Goal: Task Accomplishment & Management: Complete application form

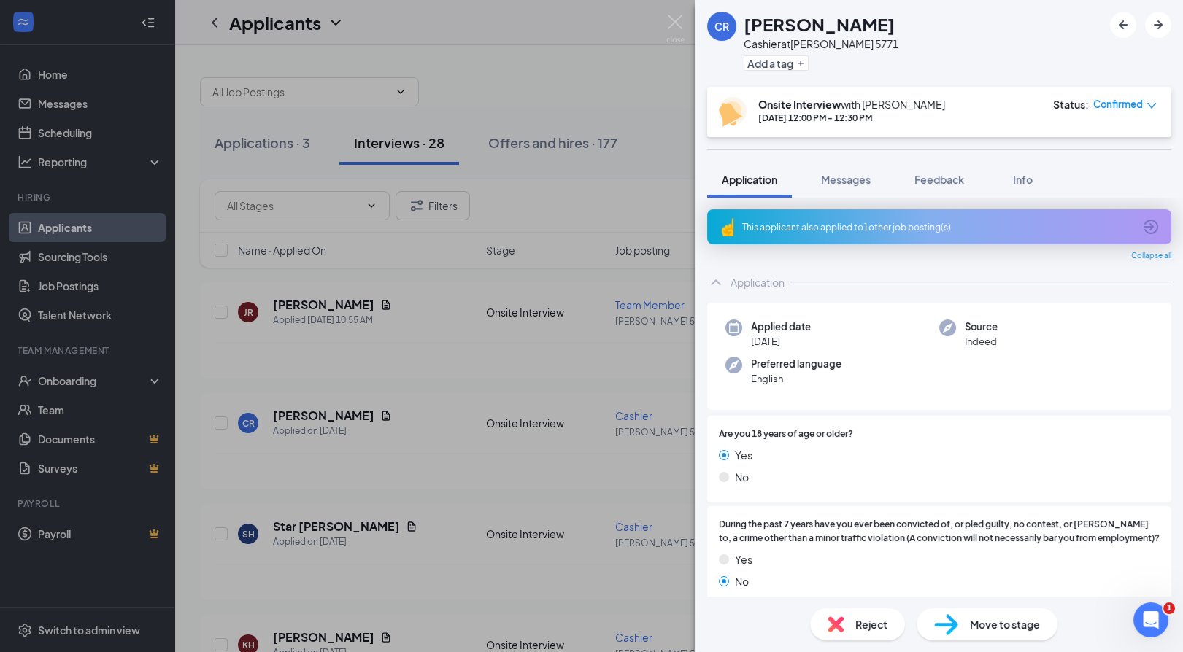
scroll to position [794, 0]
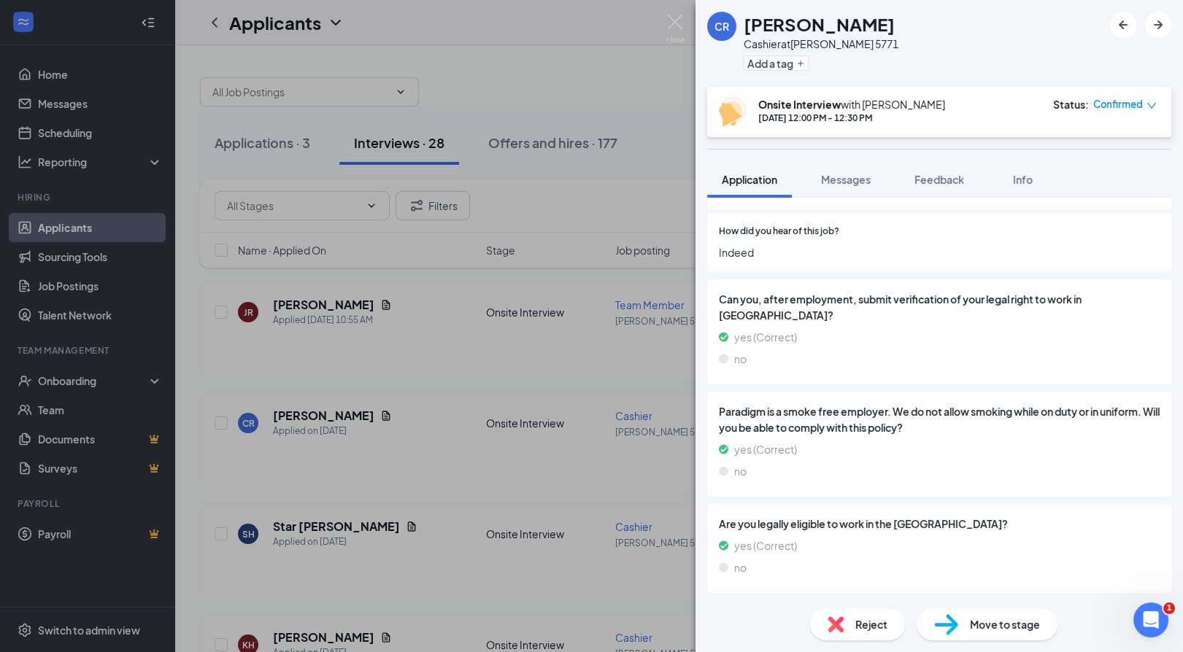
click at [135, 145] on div "CR [PERSON_NAME] at [PERSON_NAME] 5771 Add a tag Onsite Interview with [PERSON_…" at bounding box center [591, 326] width 1183 height 652
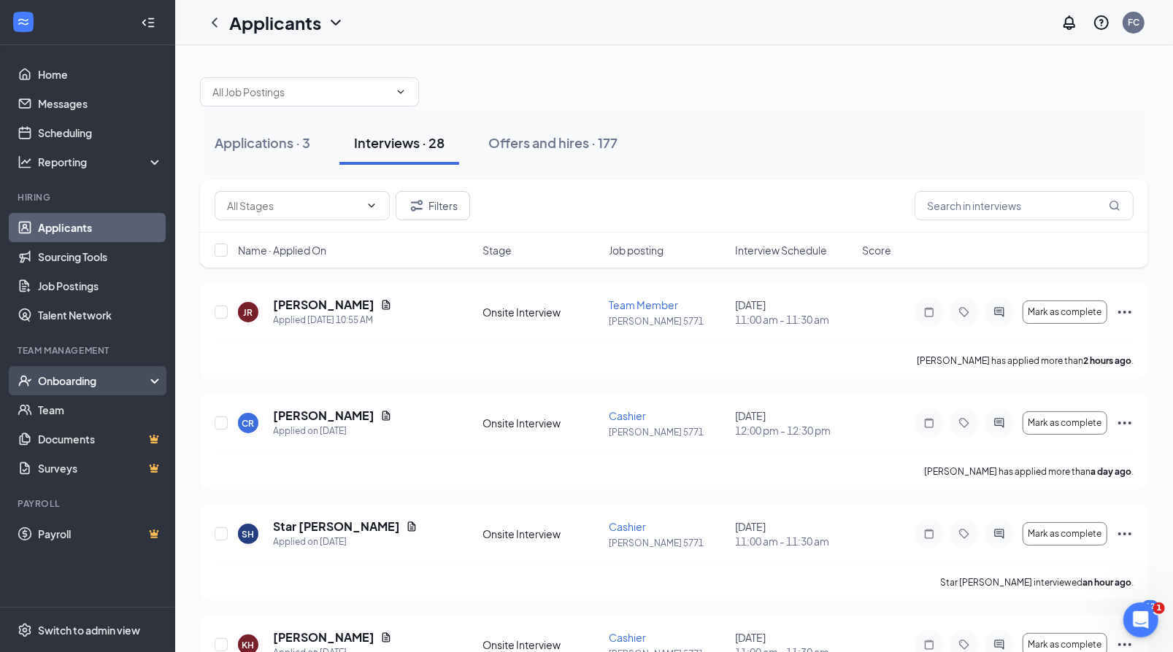
click at [69, 385] on div "Onboarding" at bounding box center [94, 381] width 112 height 15
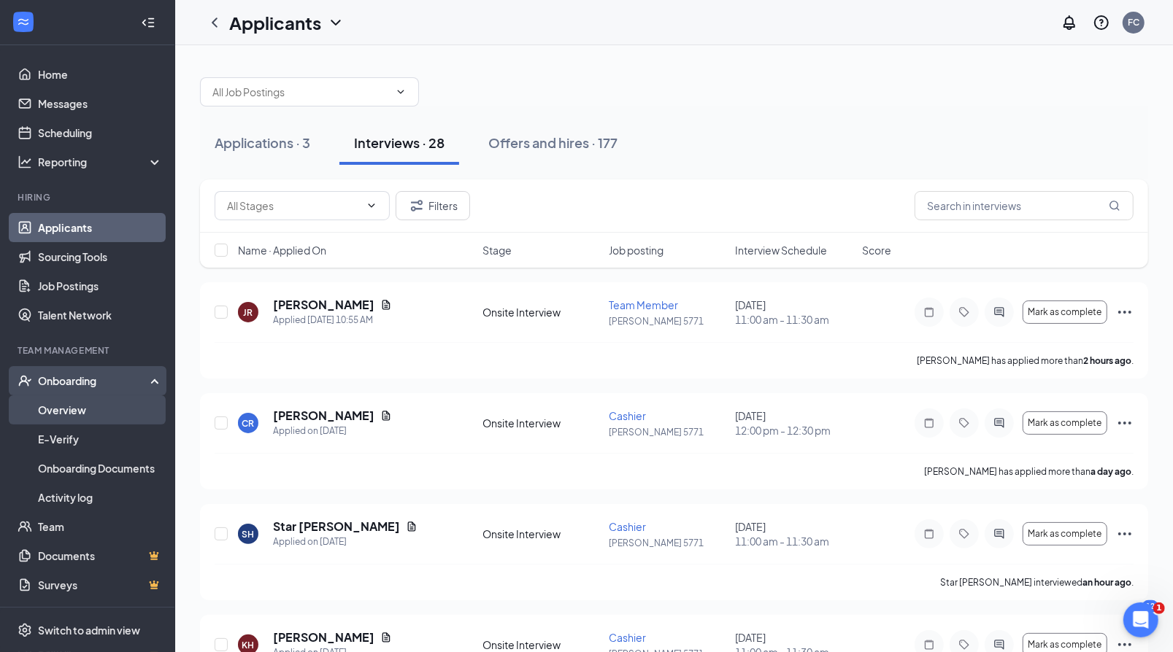
click at [63, 413] on link "Overview" at bounding box center [100, 409] width 125 height 29
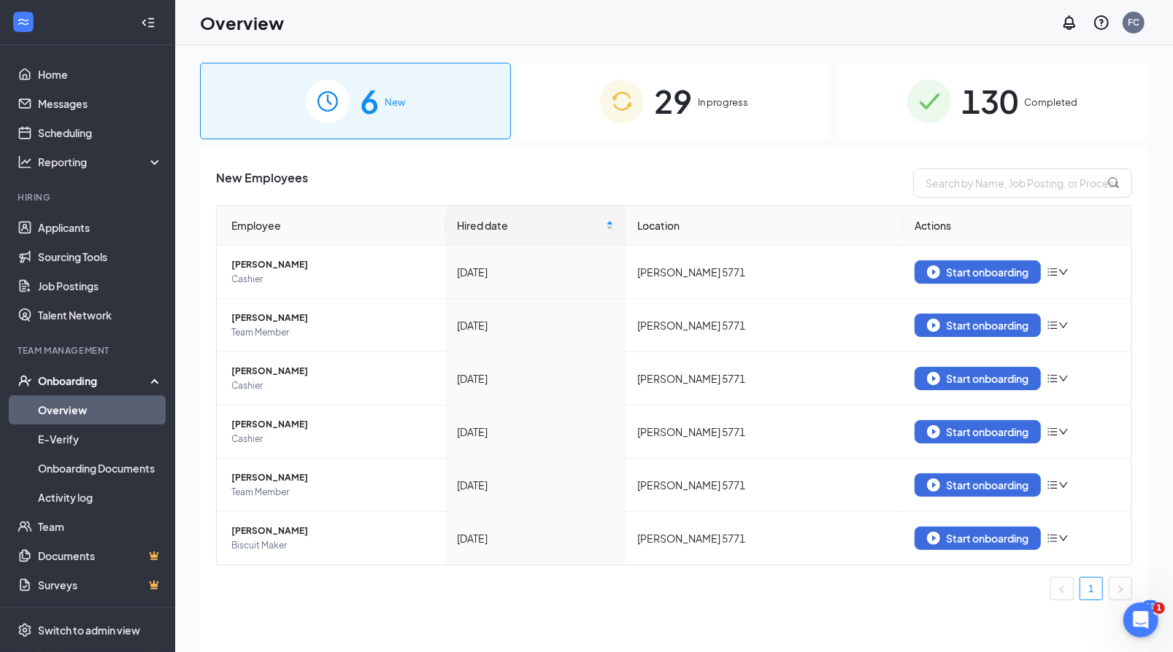
click at [709, 107] on span "In progress" at bounding box center [723, 102] width 50 height 15
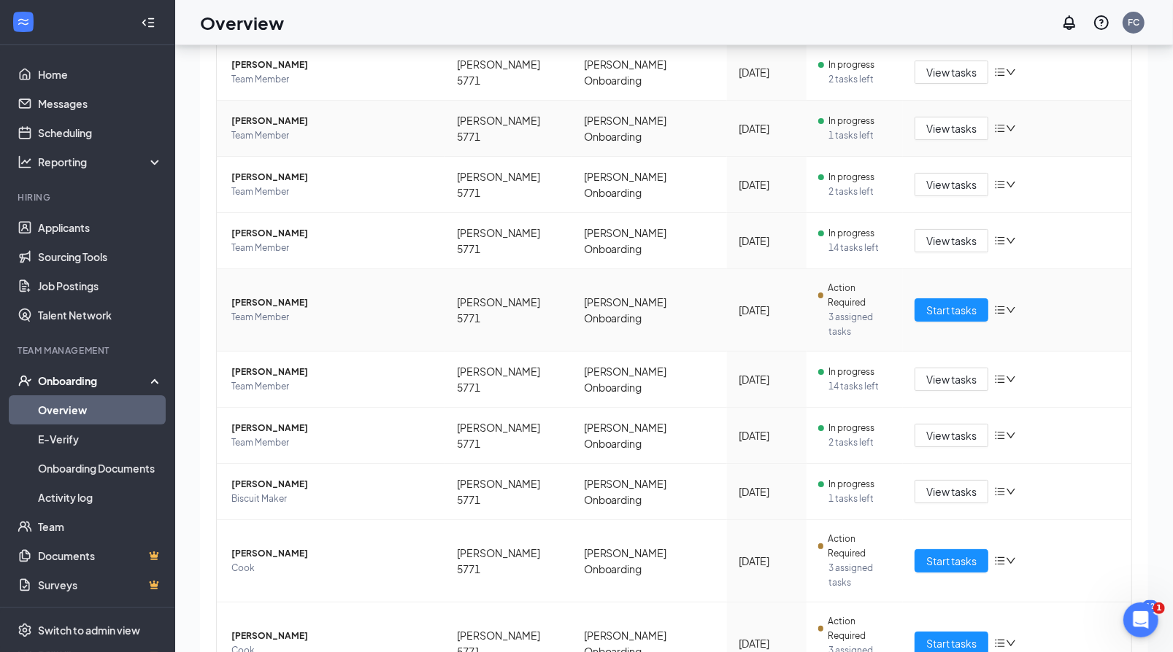
scroll to position [66, 0]
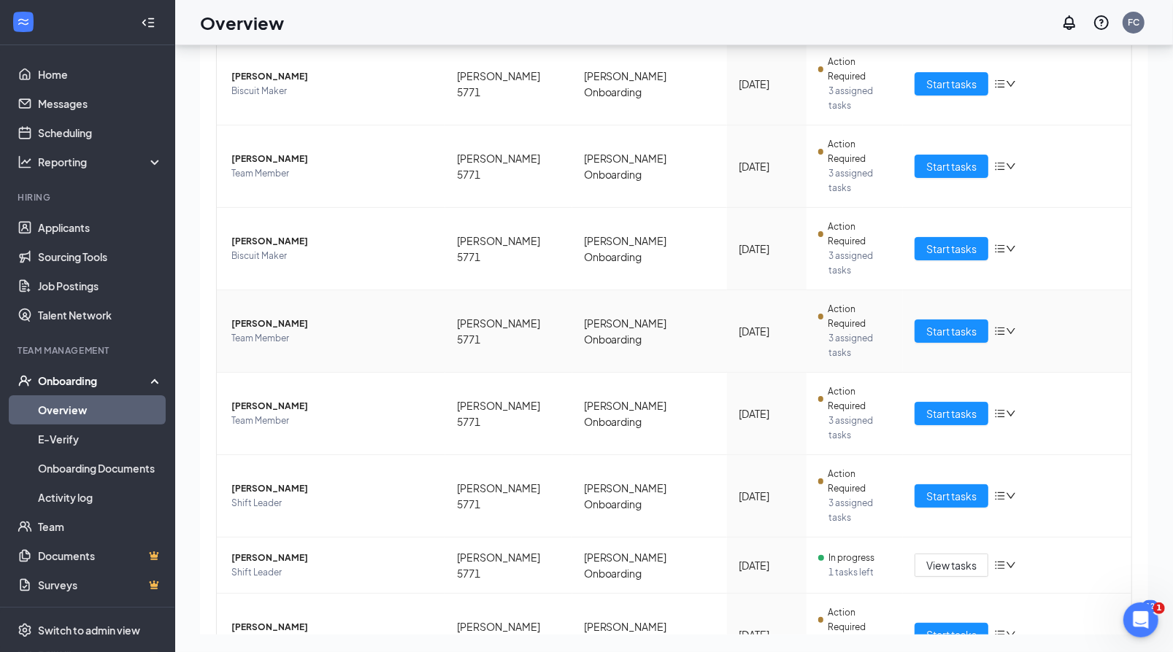
scroll to position [175, 0]
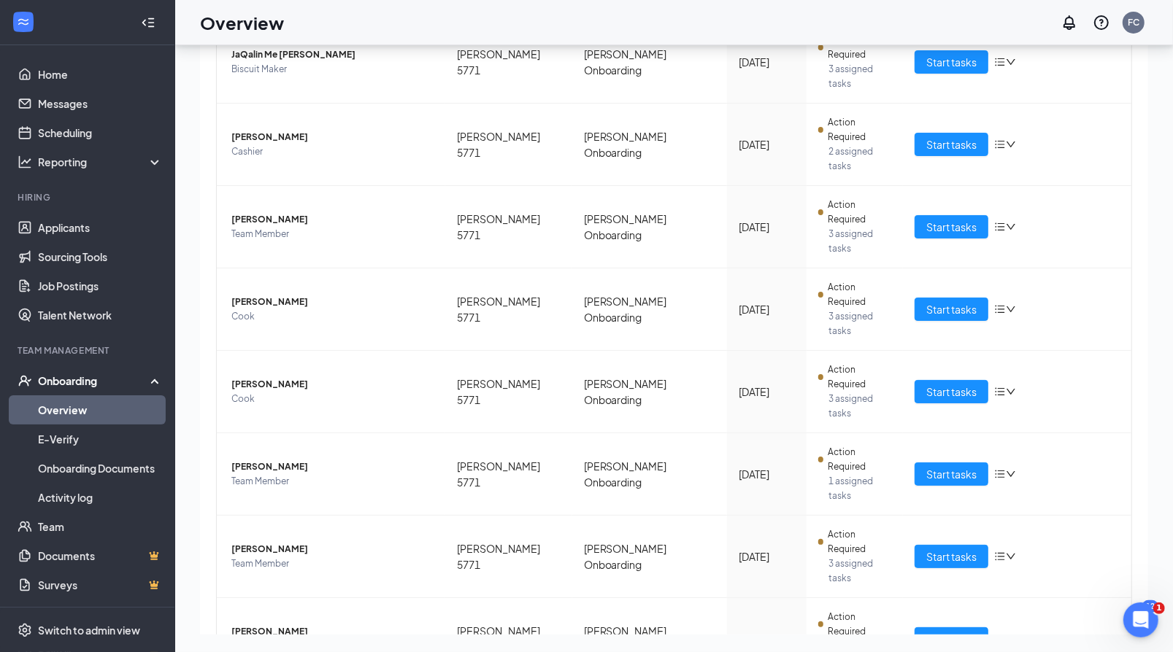
scroll to position [123, 0]
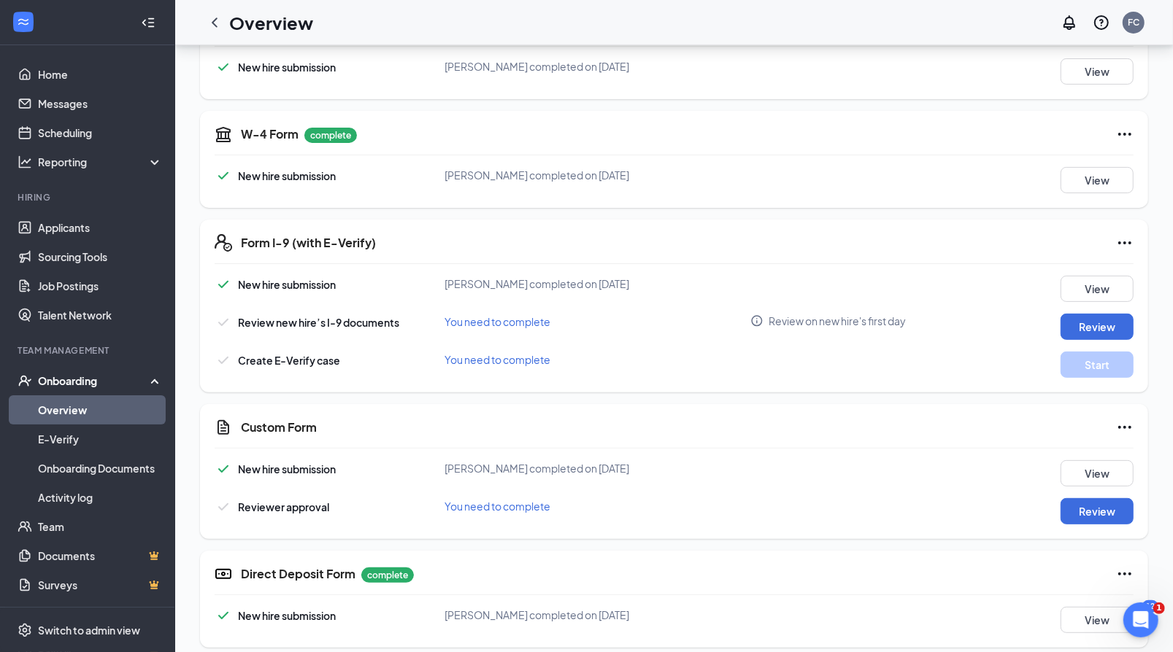
scroll to position [259, 0]
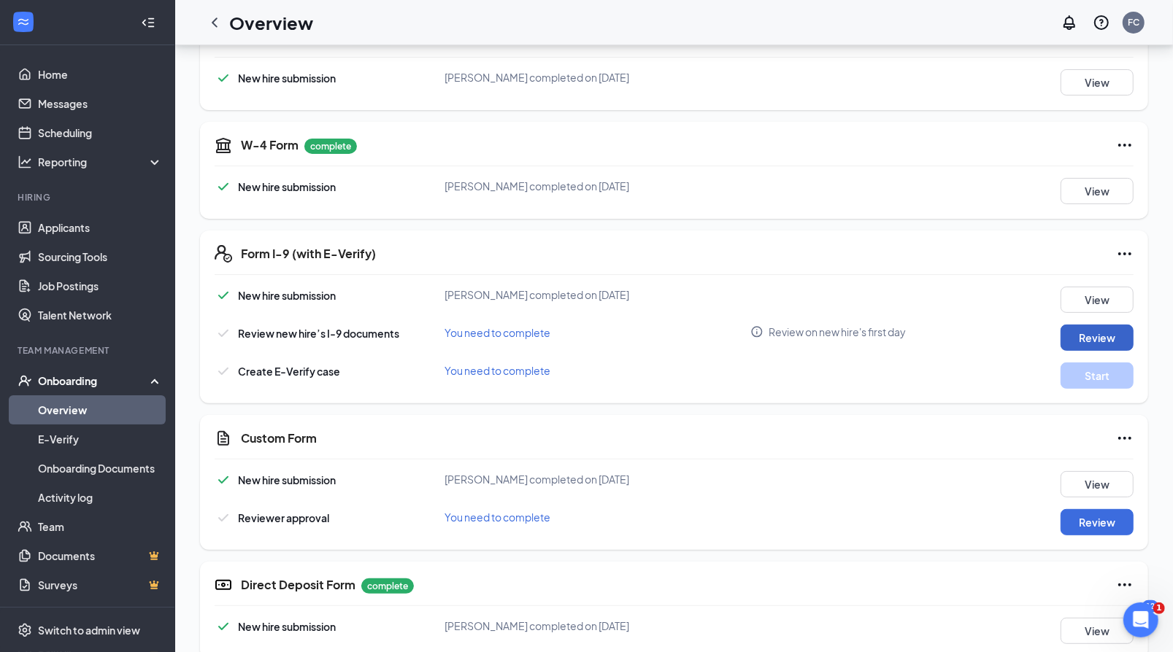
click at [1092, 338] on button "Review" at bounding box center [1096, 338] width 73 height 26
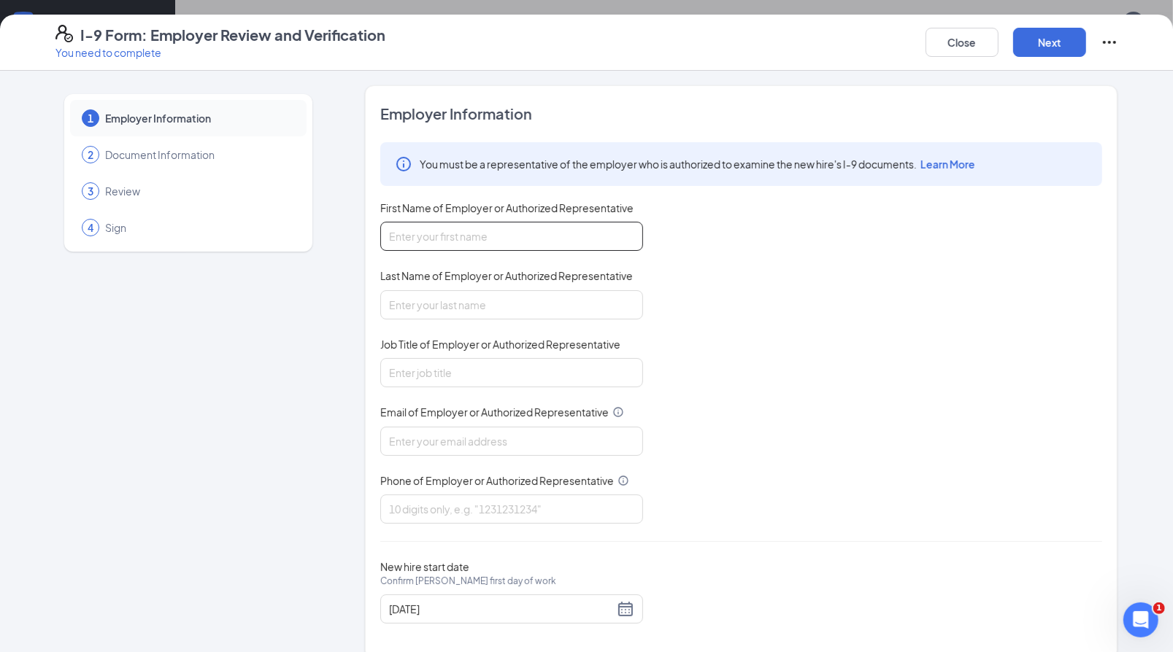
click at [537, 243] on input "First Name of Employer or Authorized Representative" at bounding box center [511, 236] width 263 height 29
type input "[PERSON_NAME]"
click at [474, 307] on input "Last Name of Employer or Authorized Representative" at bounding box center [511, 304] width 263 height 29
type input "[PERSON_NAME]"
click at [448, 384] on input "Job Title of Employer or Authorized Representative" at bounding box center [511, 372] width 263 height 29
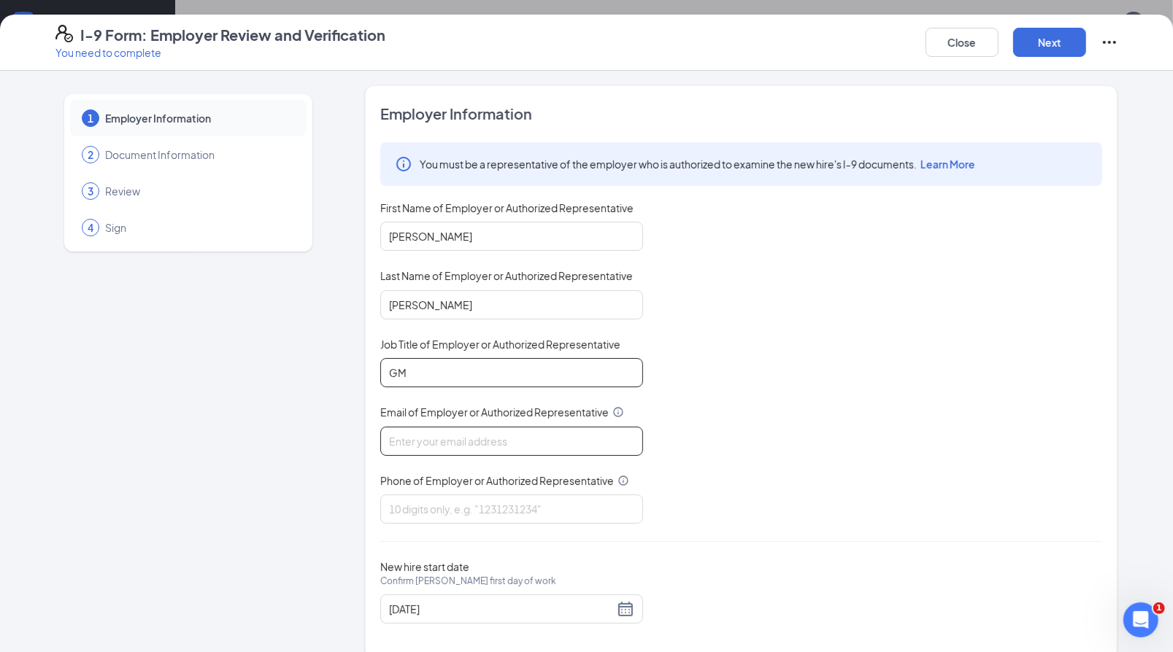
type input "GM"
click at [425, 441] on input "Email of Employer or Authorized Representative" at bounding box center [511, 441] width 263 height 29
click at [434, 437] on input "[EMAIL_ADDRESS][DOMAIN_NAME]" at bounding box center [511, 441] width 263 height 29
type input "[EMAIL_ADDRESS][DOMAIN_NAME]"
click at [398, 514] on input "Phone of Employer or Authorized Representative" at bounding box center [511, 509] width 263 height 29
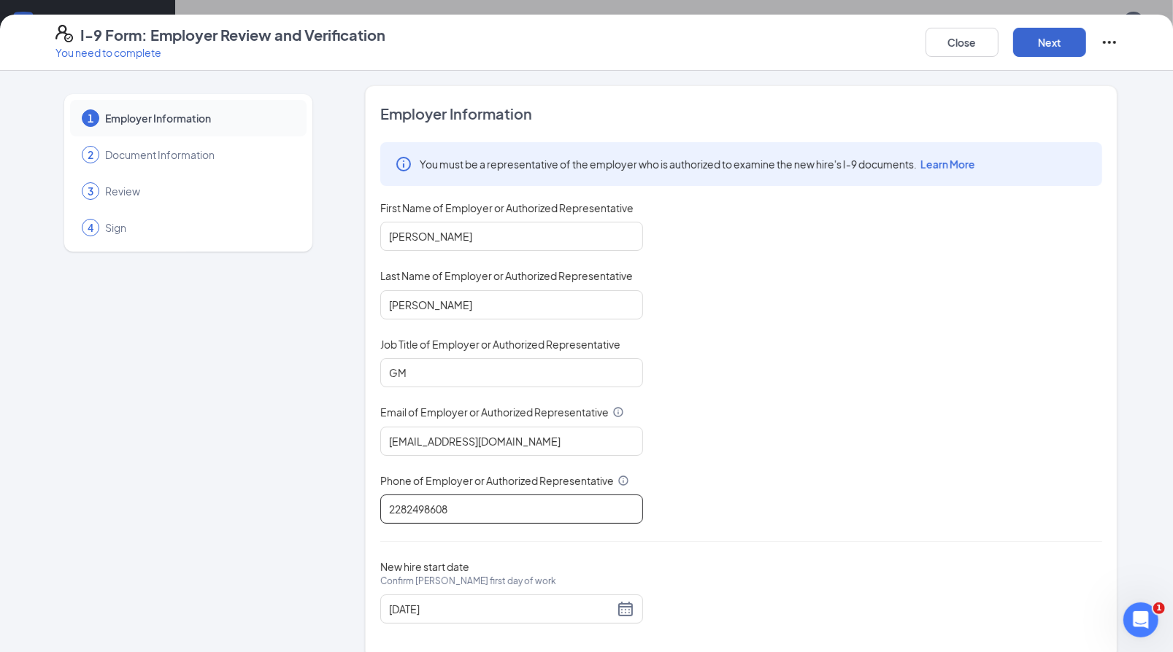
type input "2282498608"
click at [1050, 43] on button "Next" at bounding box center [1049, 42] width 73 height 29
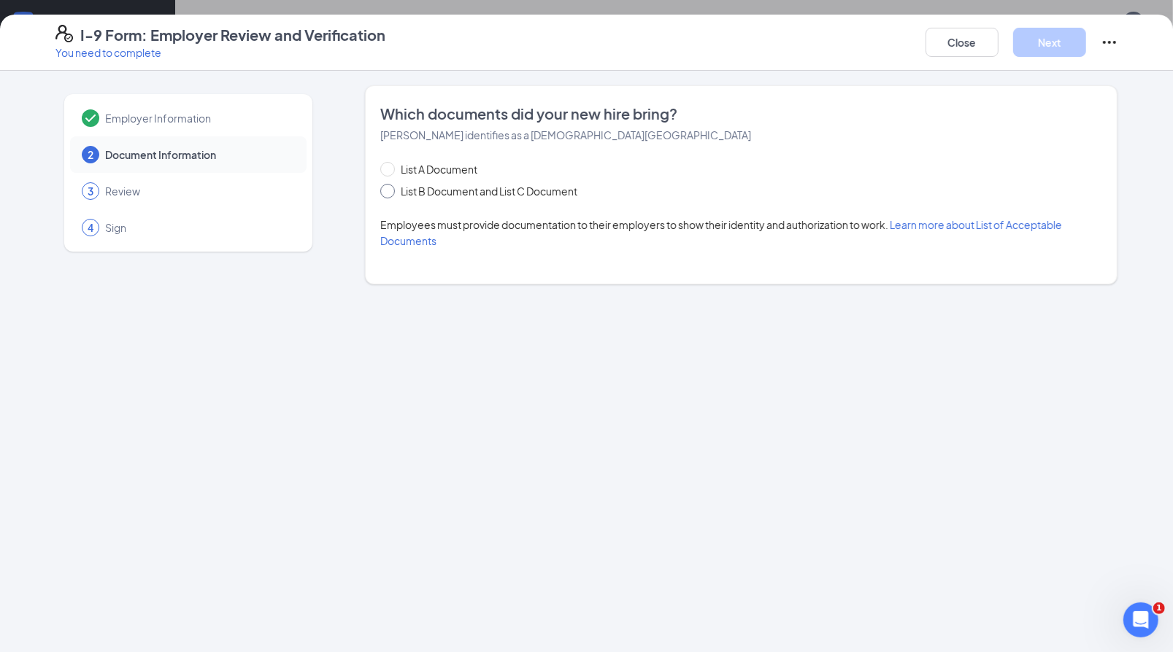
click at [386, 190] on input "List B Document and List C Document" at bounding box center [385, 189] width 10 height 10
radio input "true"
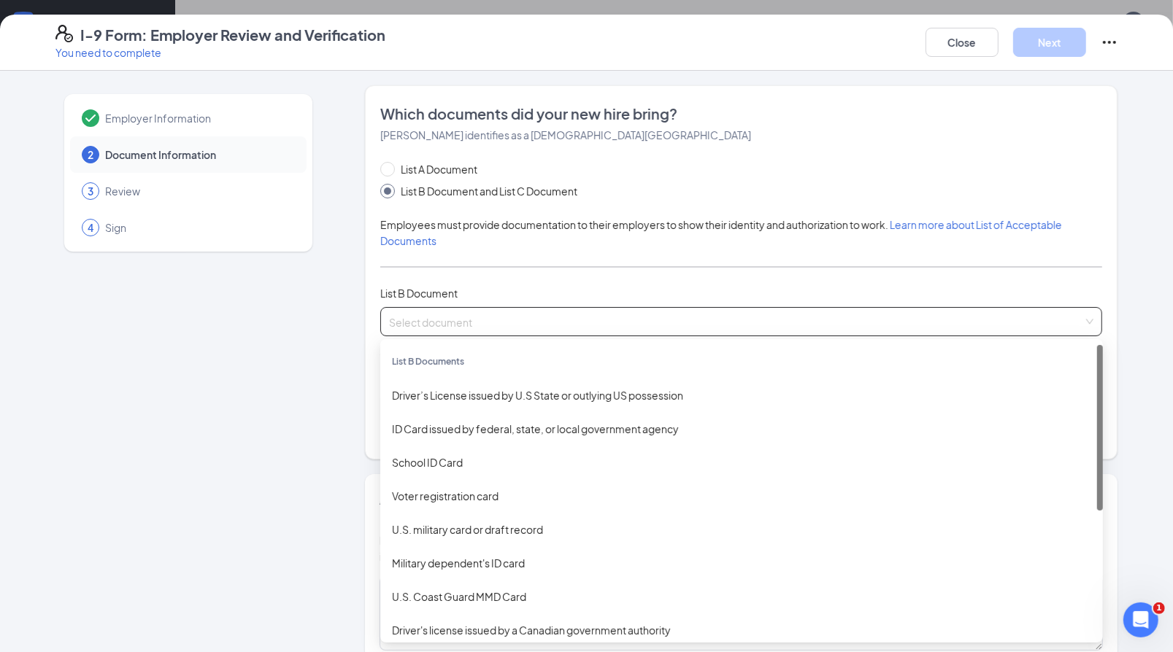
click at [1087, 319] on div "Select document" at bounding box center [741, 321] width 722 height 29
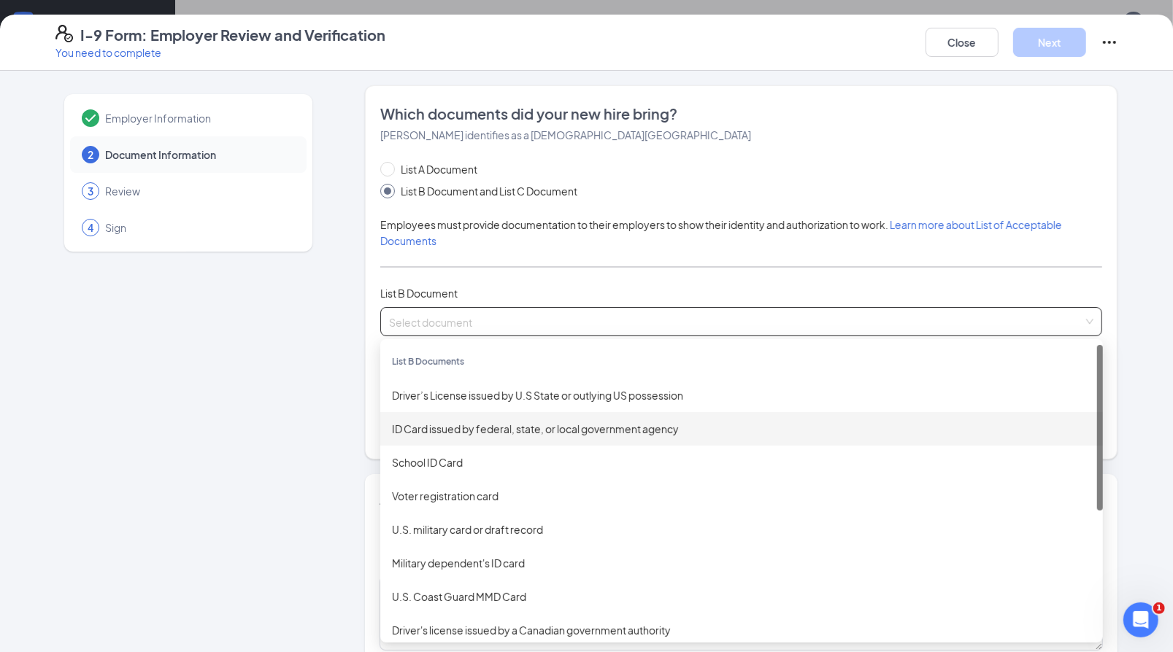
click at [659, 433] on div "ID Card issued by federal, state, or local government agency" at bounding box center [741, 429] width 699 height 16
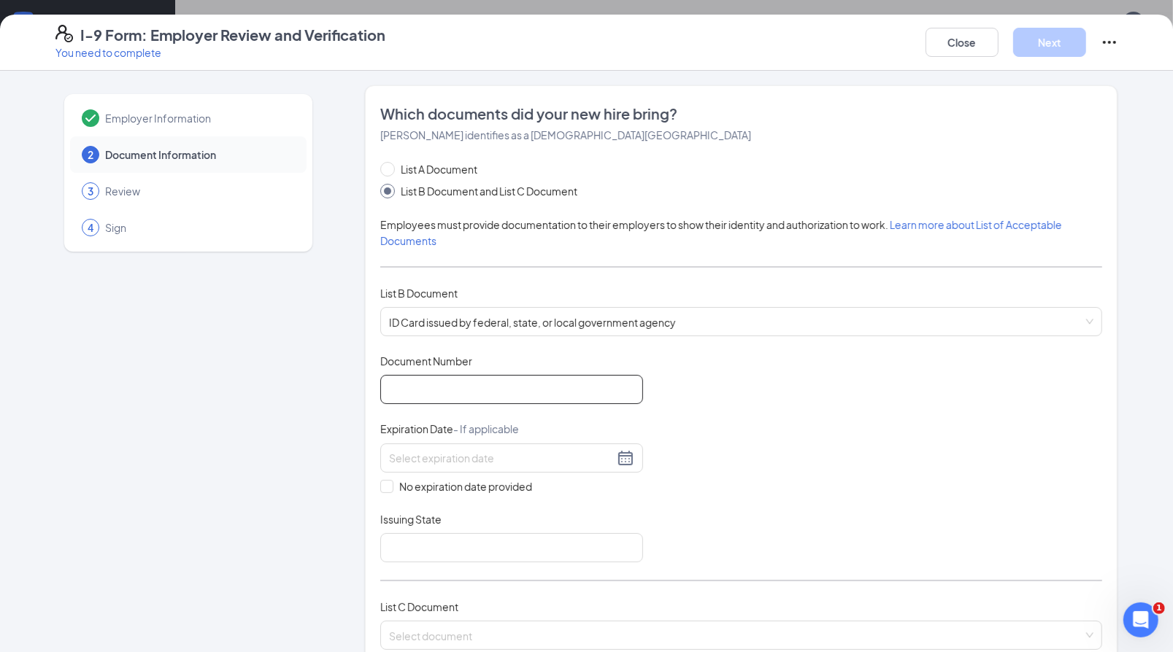
click at [544, 394] on input "Document Number" at bounding box center [511, 389] width 263 height 29
type input "801400344"
click at [491, 460] on input at bounding box center [501, 458] width 225 height 16
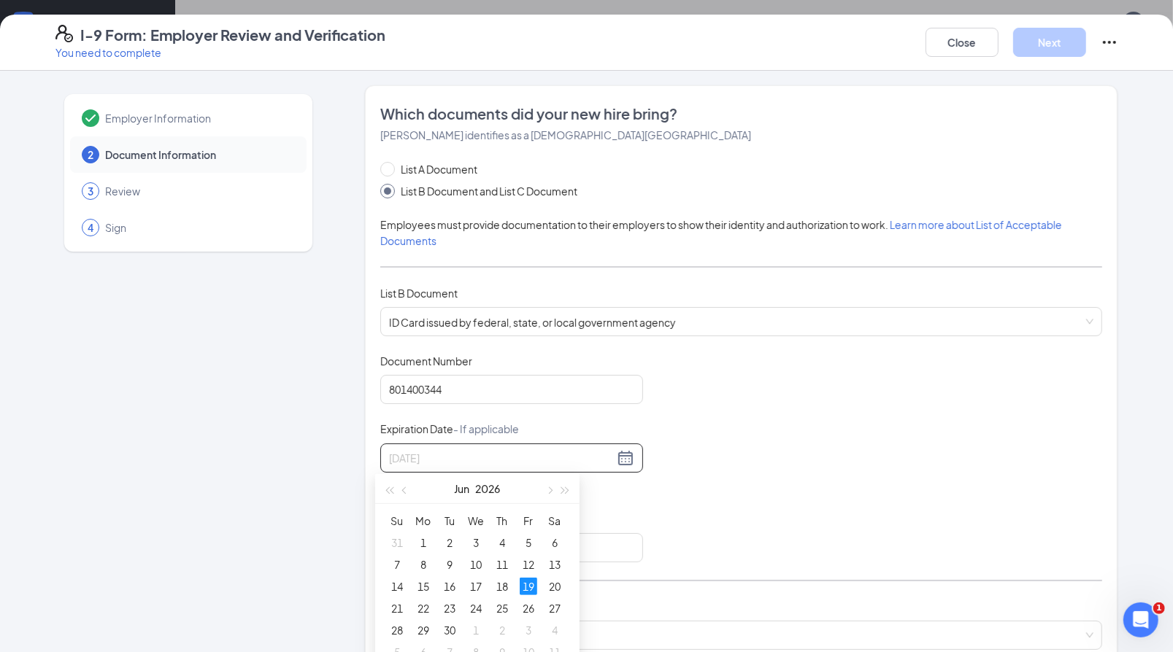
click at [522, 584] on div "19" at bounding box center [529, 587] width 18 height 18
type input "[DATE]"
click at [431, 540] on input "Issuing State" at bounding box center [511, 547] width 263 height 29
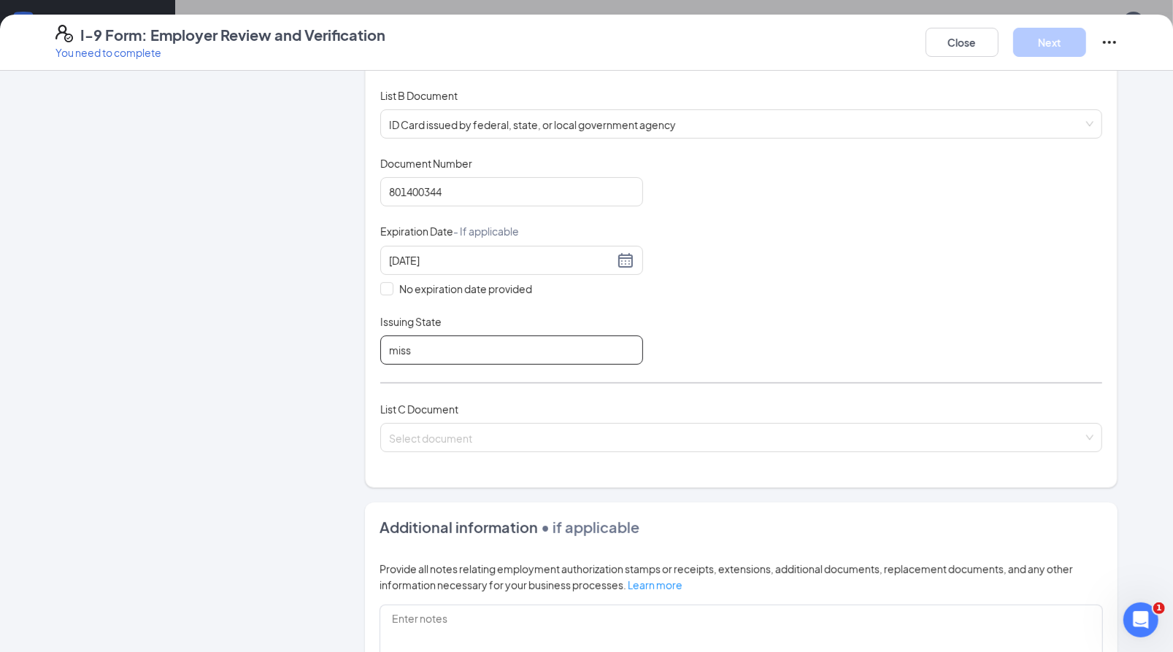
scroll to position [198, 0]
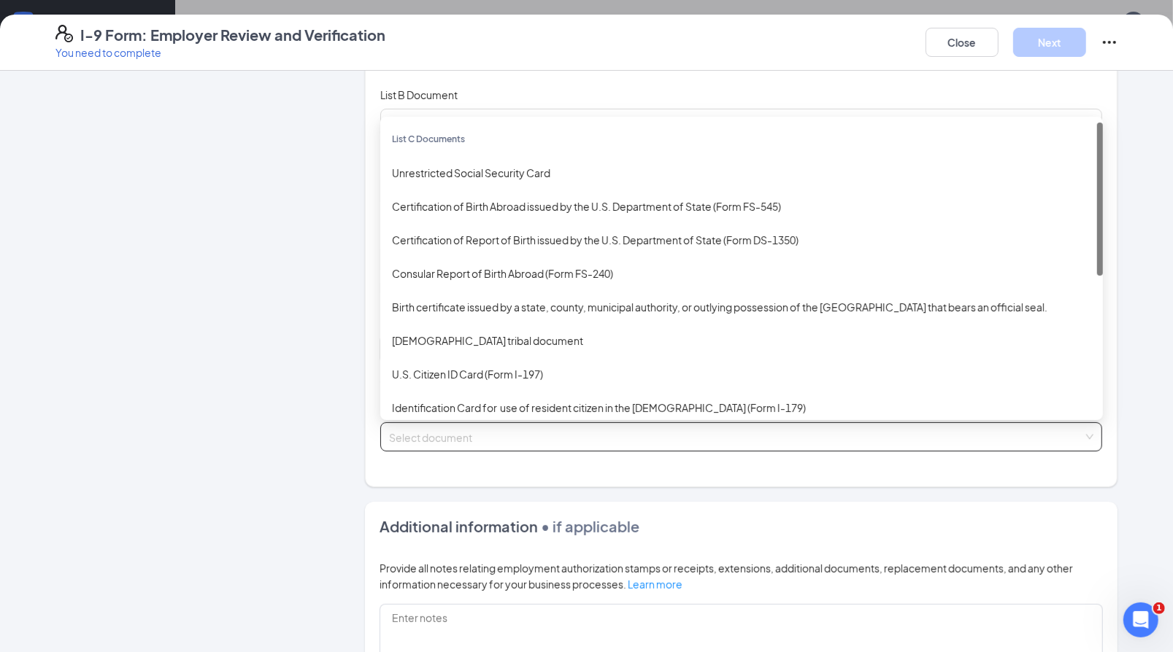
click at [1086, 436] on div "Select document" at bounding box center [741, 436] width 722 height 29
type input "miss"
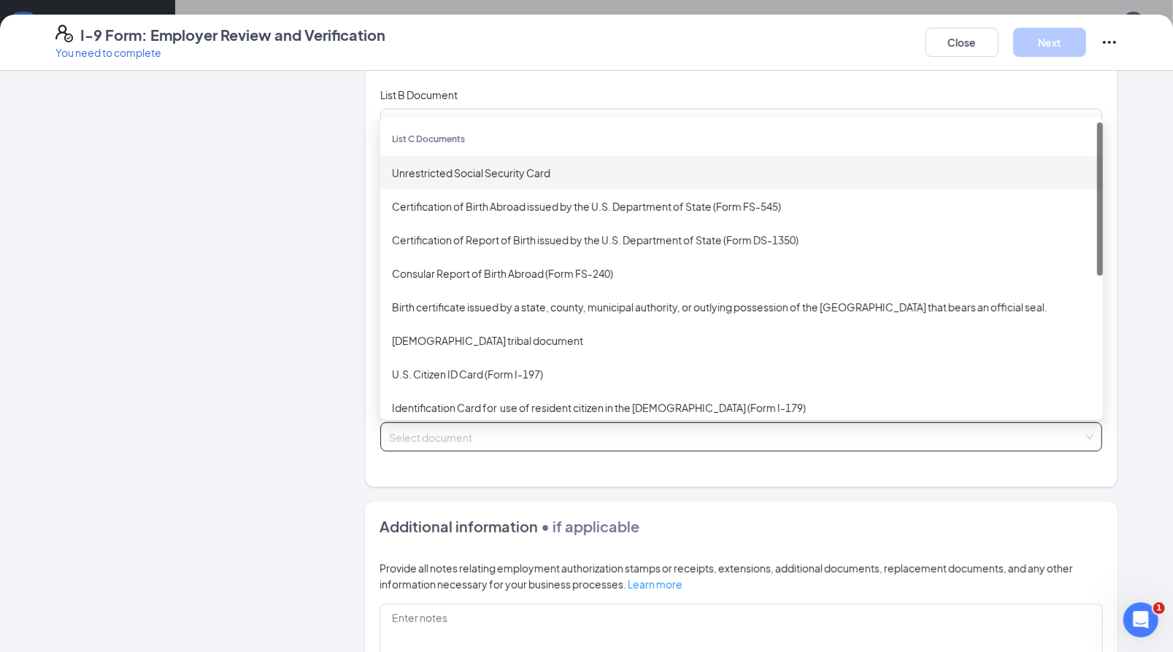
click at [471, 169] on div "Unrestricted Social Security Card" at bounding box center [741, 173] width 699 height 16
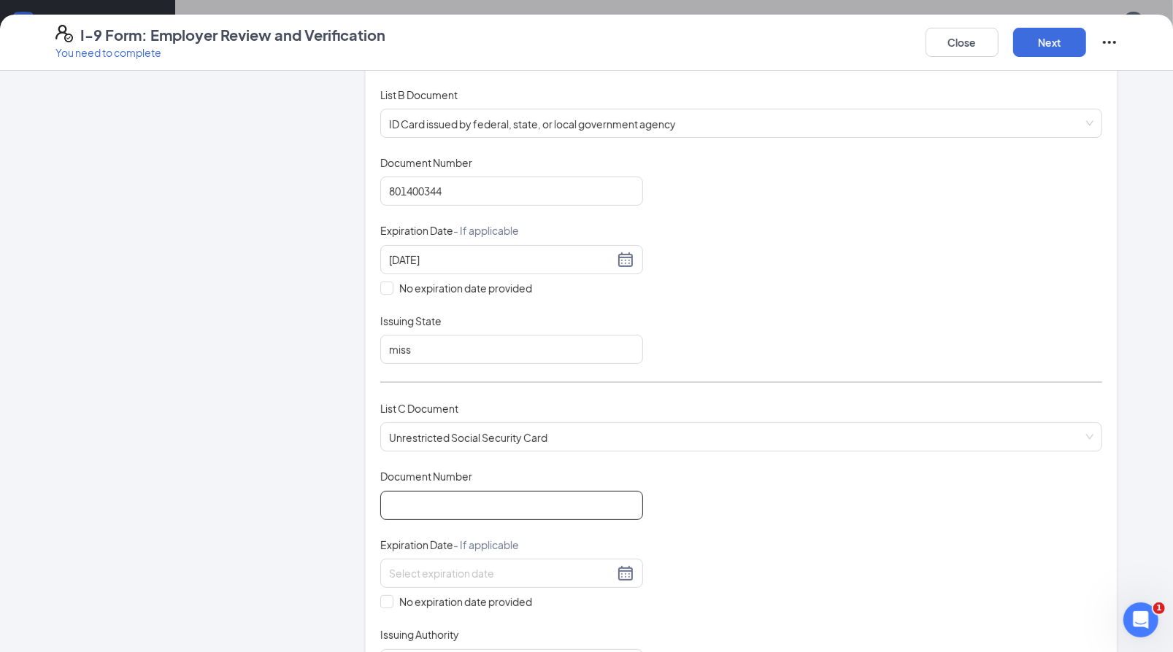
click at [474, 505] on input "Document Number" at bounding box center [511, 505] width 263 height 29
type input "426697780"
click at [386, 597] on span at bounding box center [386, 601] width 13 height 13
click at [386, 597] on input "No expiration date provided" at bounding box center [385, 600] width 10 height 10
checkbox input "true"
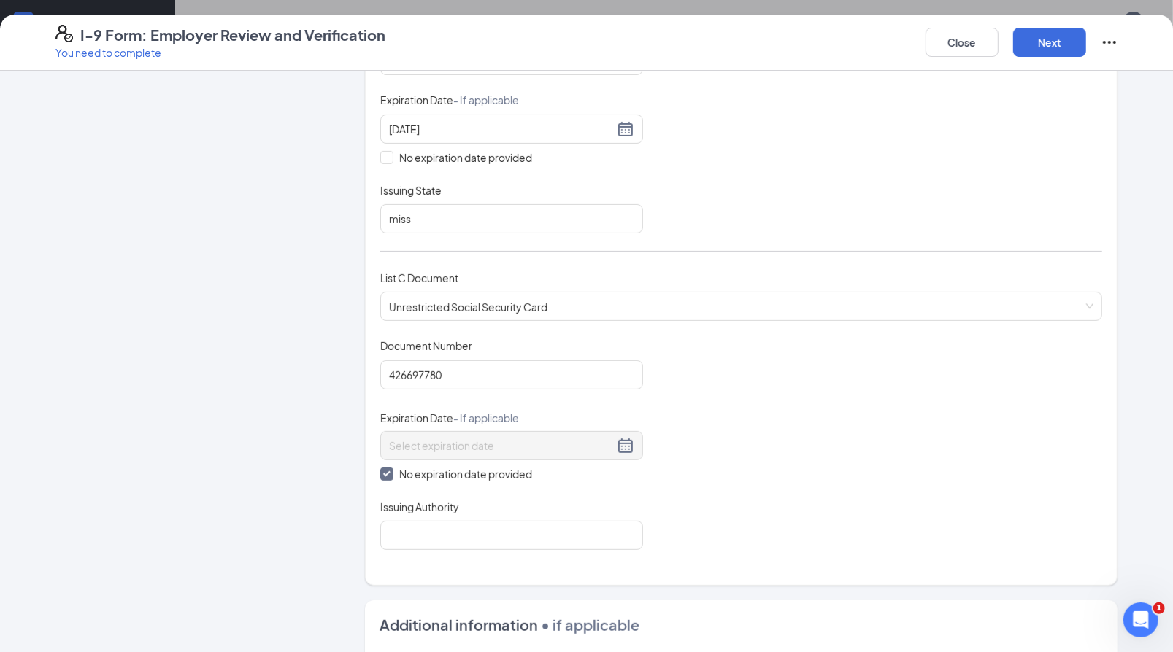
scroll to position [331, 0]
click at [409, 522] on input "Issuing Authority" at bounding box center [511, 533] width 263 height 29
type input "ssa"
click at [698, 514] on div "Document Title Unrestricted Social Security Card Document Number 426697780 Expi…" at bounding box center [741, 442] width 722 height 212
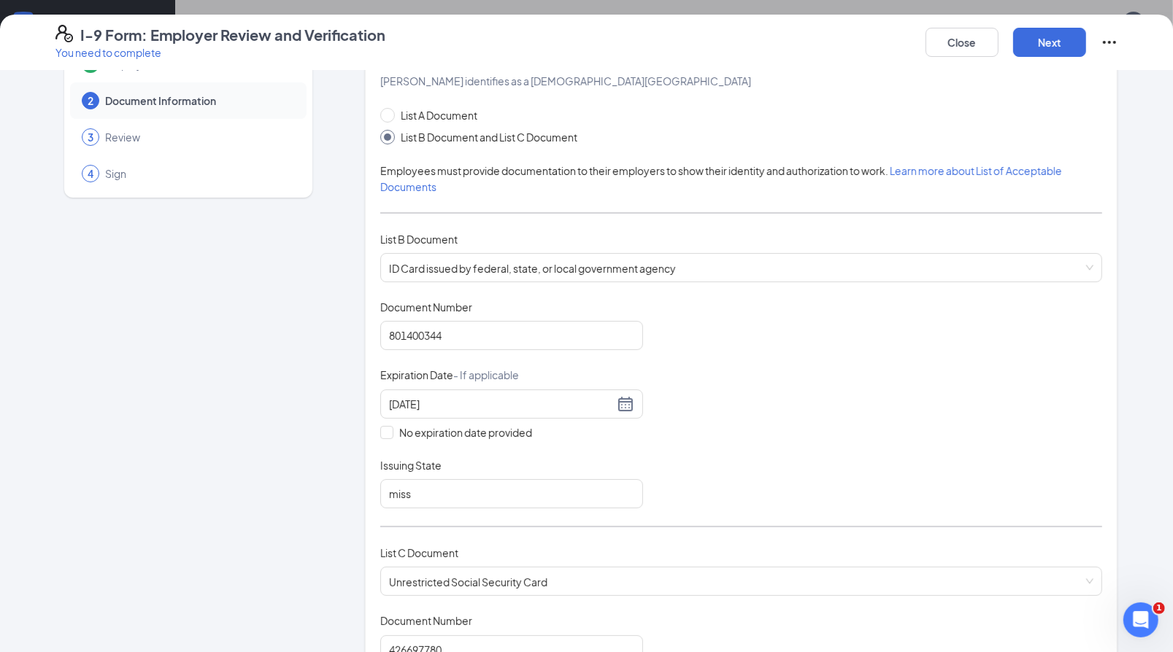
scroll to position [0, 0]
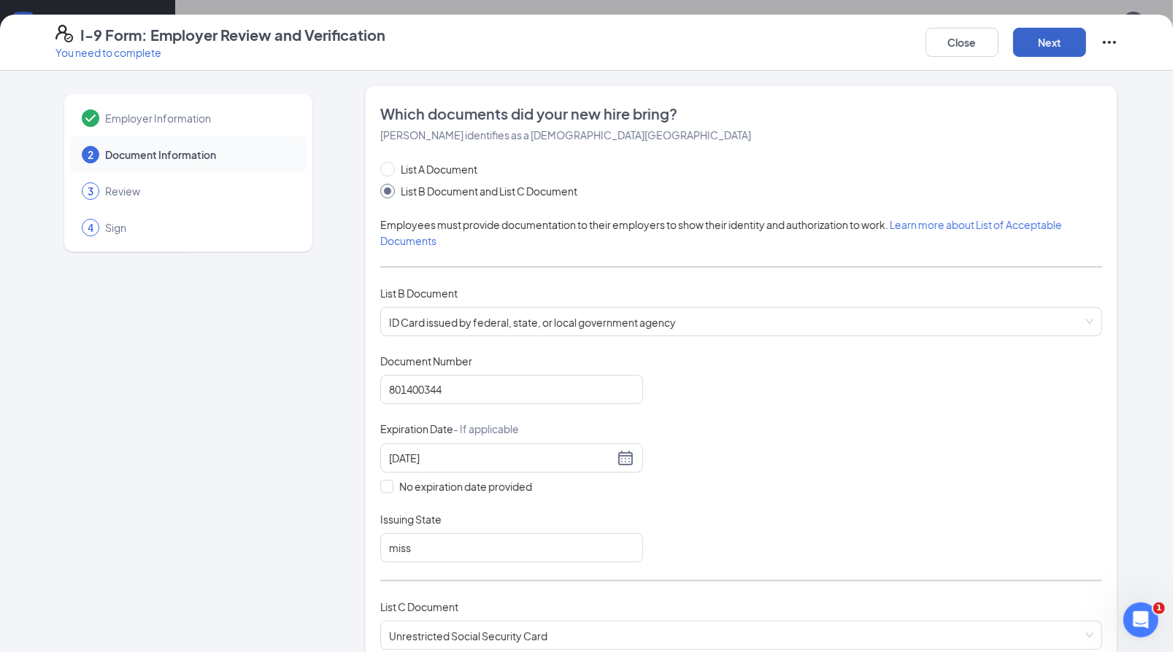
click at [1051, 36] on button "Next" at bounding box center [1049, 42] width 73 height 29
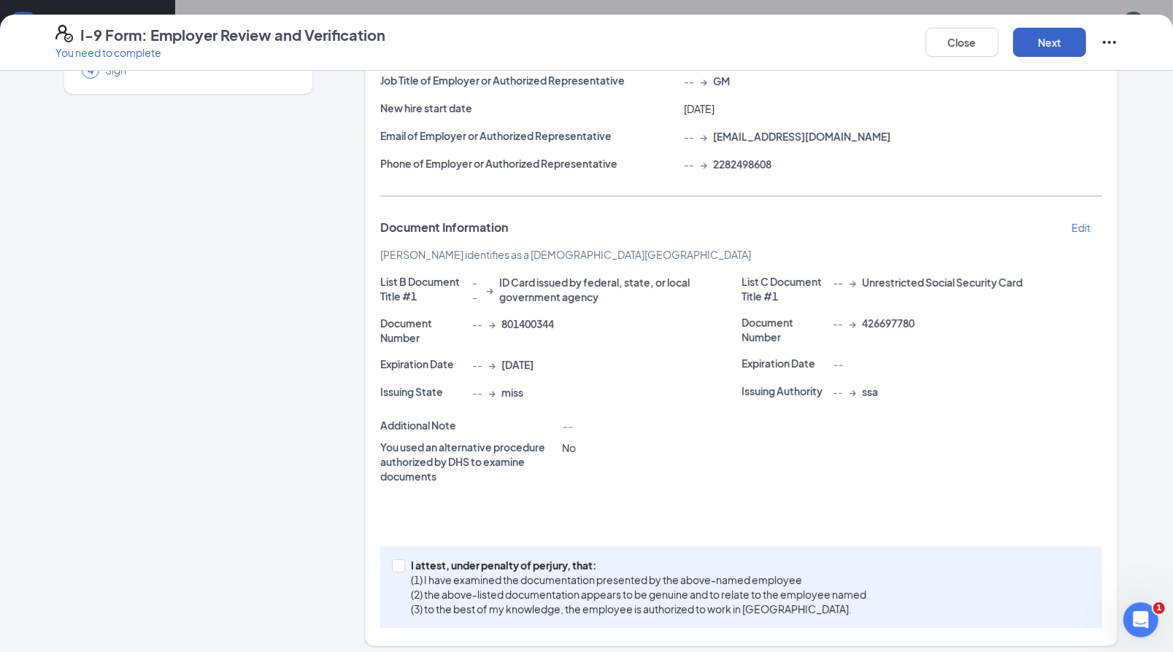
scroll to position [166, 0]
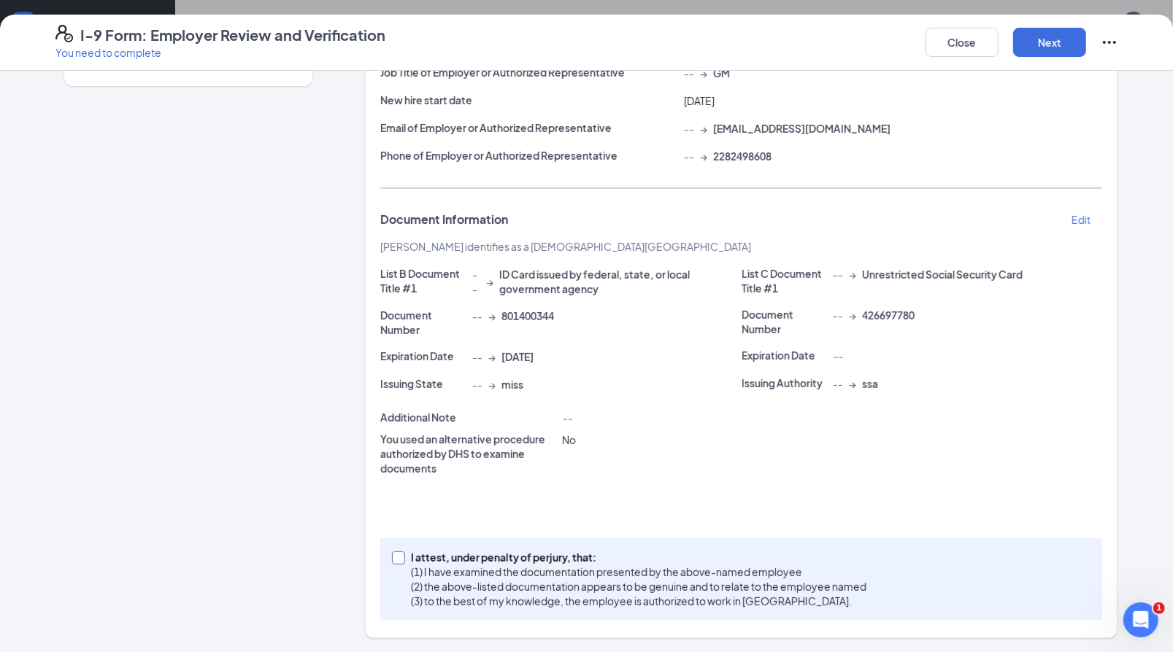
click at [392, 559] on input "I attest, under penalty of [PERSON_NAME], that: (1) I have examined the documen…" at bounding box center [397, 557] width 10 height 10
checkbox input "true"
click at [1043, 45] on button "Next" at bounding box center [1049, 42] width 73 height 29
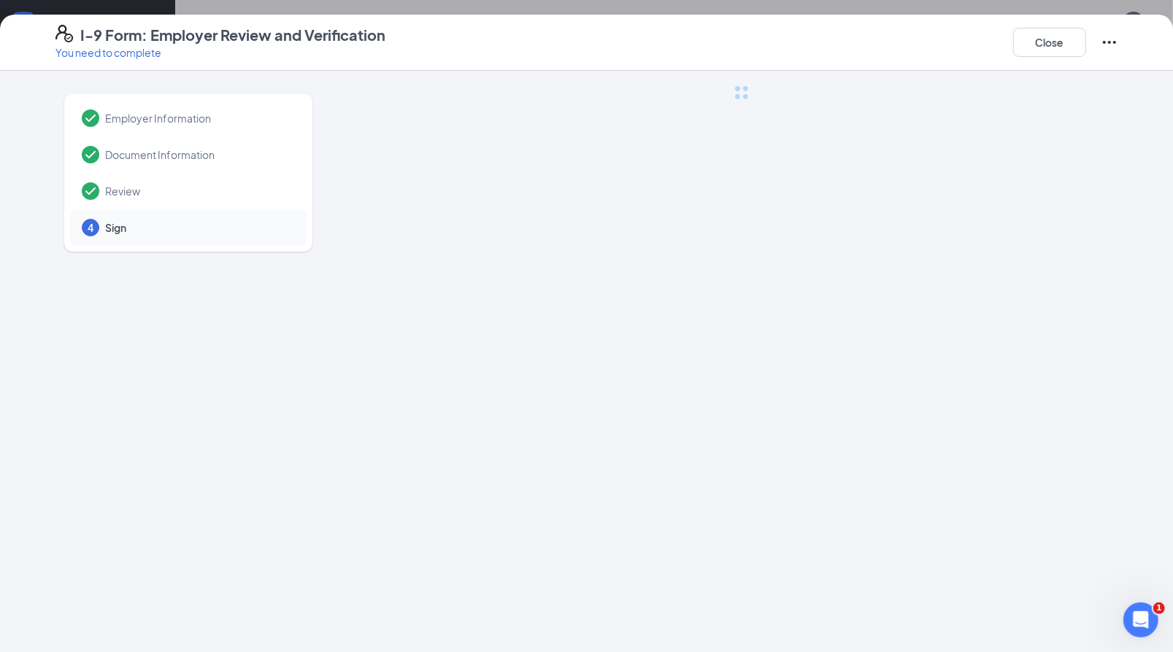
scroll to position [0, 0]
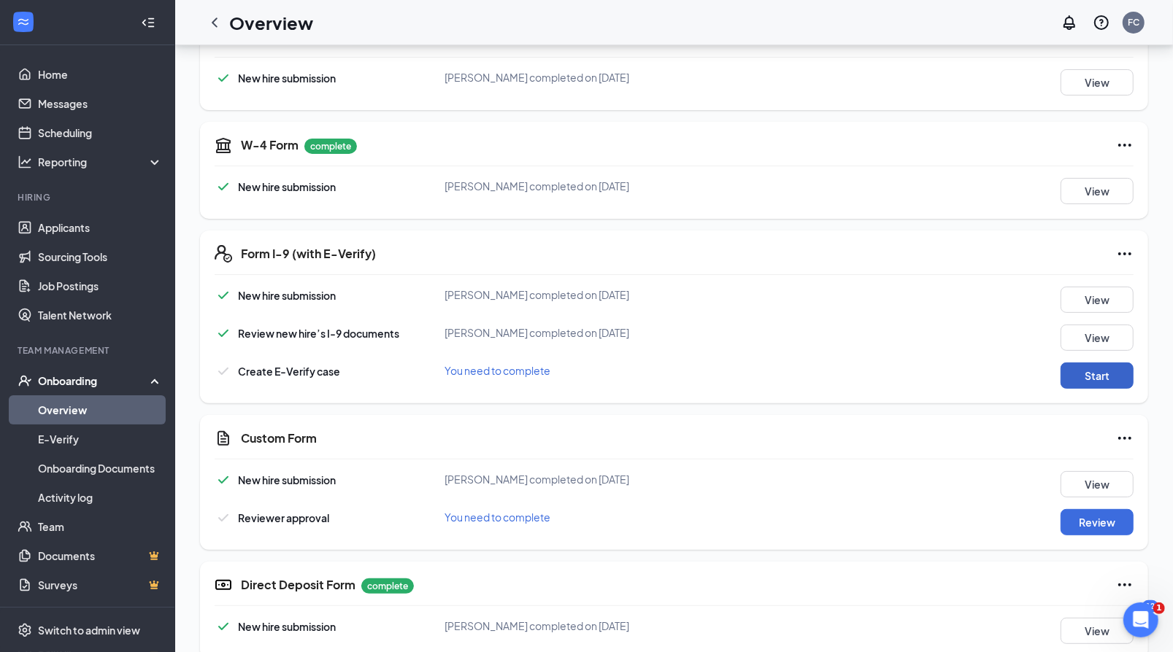
click at [1089, 374] on button "Start" at bounding box center [1096, 376] width 73 height 26
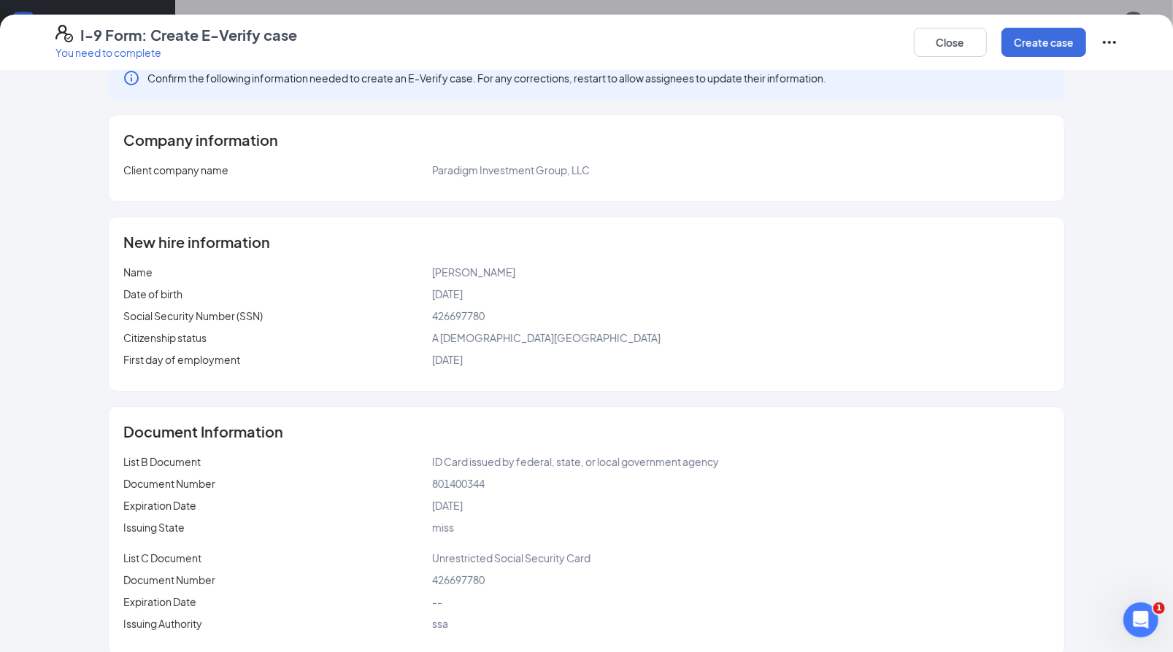
scroll to position [47, 0]
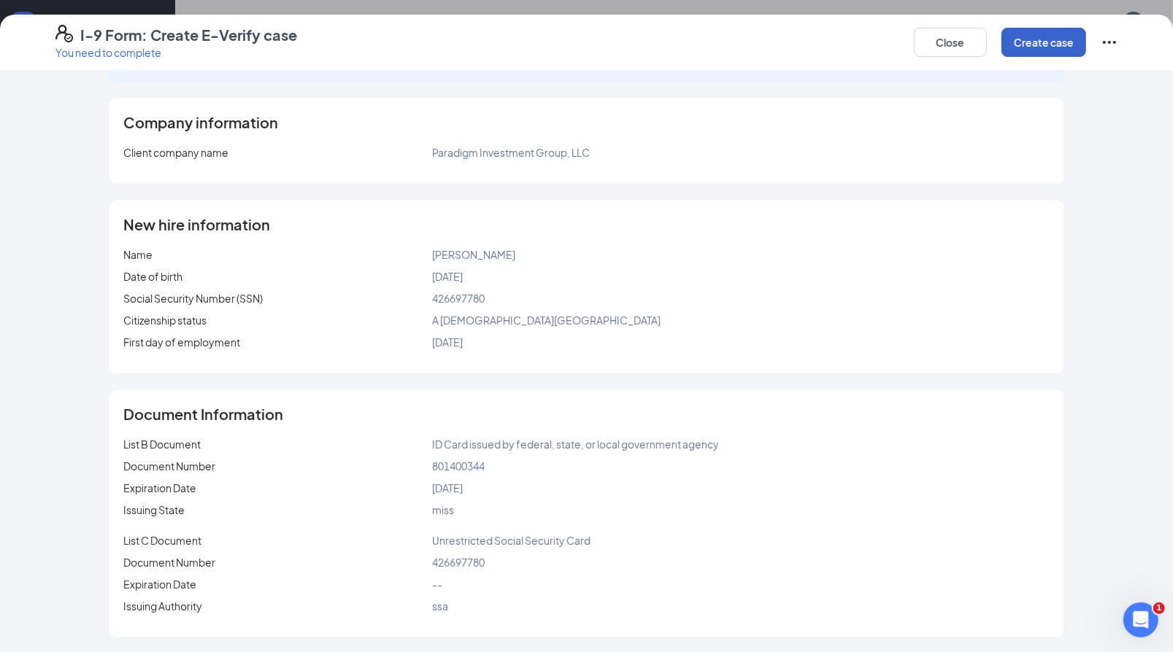
click at [1030, 45] on button "Create case" at bounding box center [1043, 42] width 85 height 29
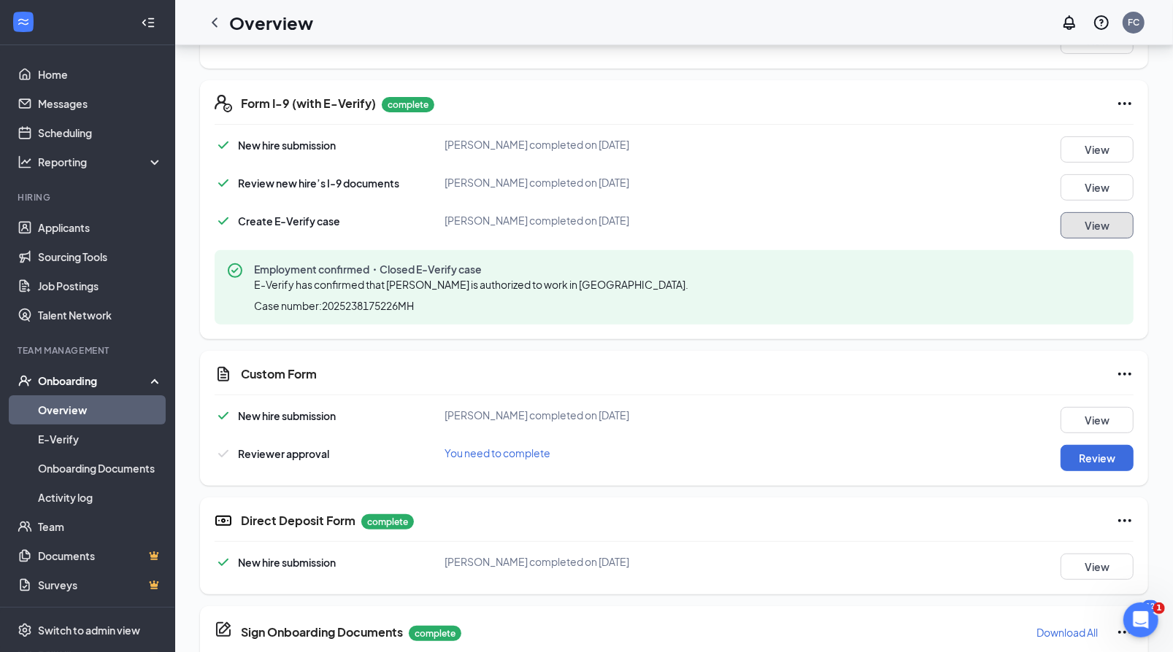
scroll to position [458, 0]
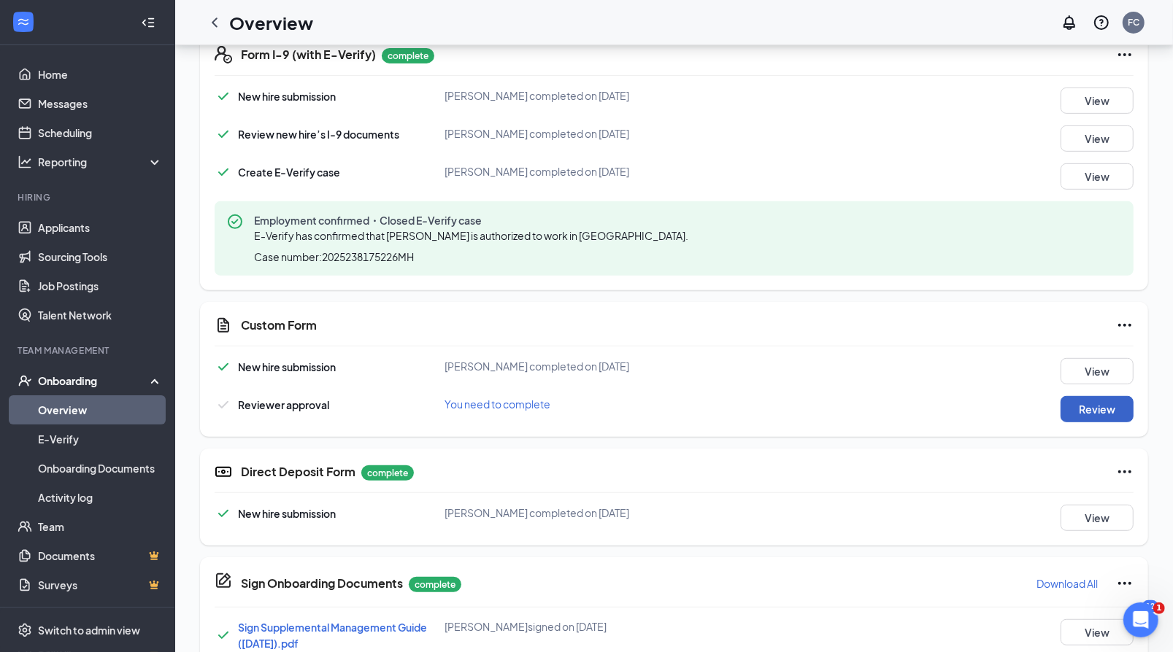
click at [1087, 410] on button "Review" at bounding box center [1096, 409] width 73 height 26
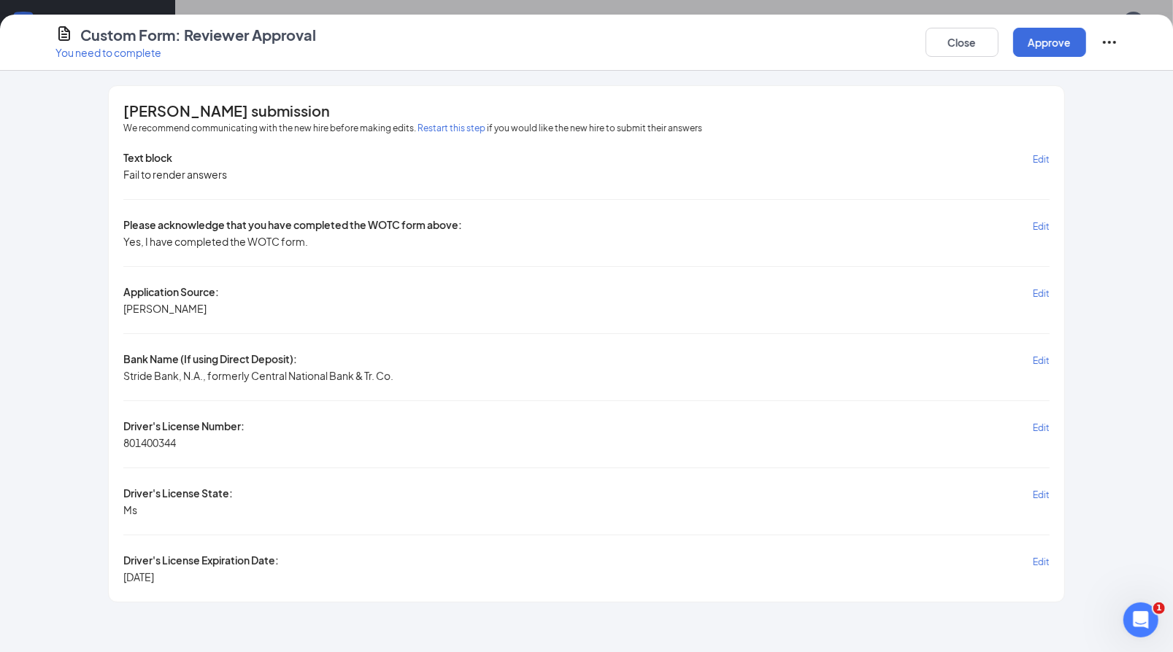
click at [259, 304] on div "Text block Edit Fail to render answers Please acknowledge that you have complet…" at bounding box center [585, 367] width 925 height 434
click at [1038, 290] on span "Edit" at bounding box center [1041, 293] width 17 height 11
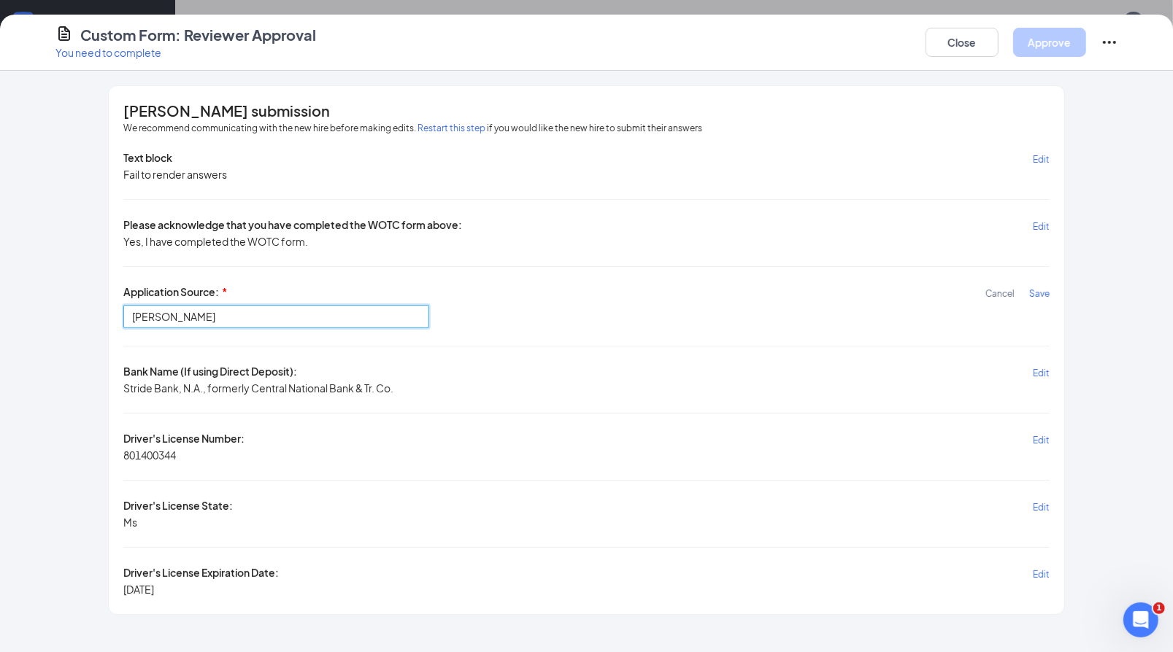
click at [282, 317] on input "[PERSON_NAME]" at bounding box center [276, 316] width 306 height 23
type input "J"
type input "indeed"
click at [1036, 293] on span "Save" at bounding box center [1039, 293] width 20 height 11
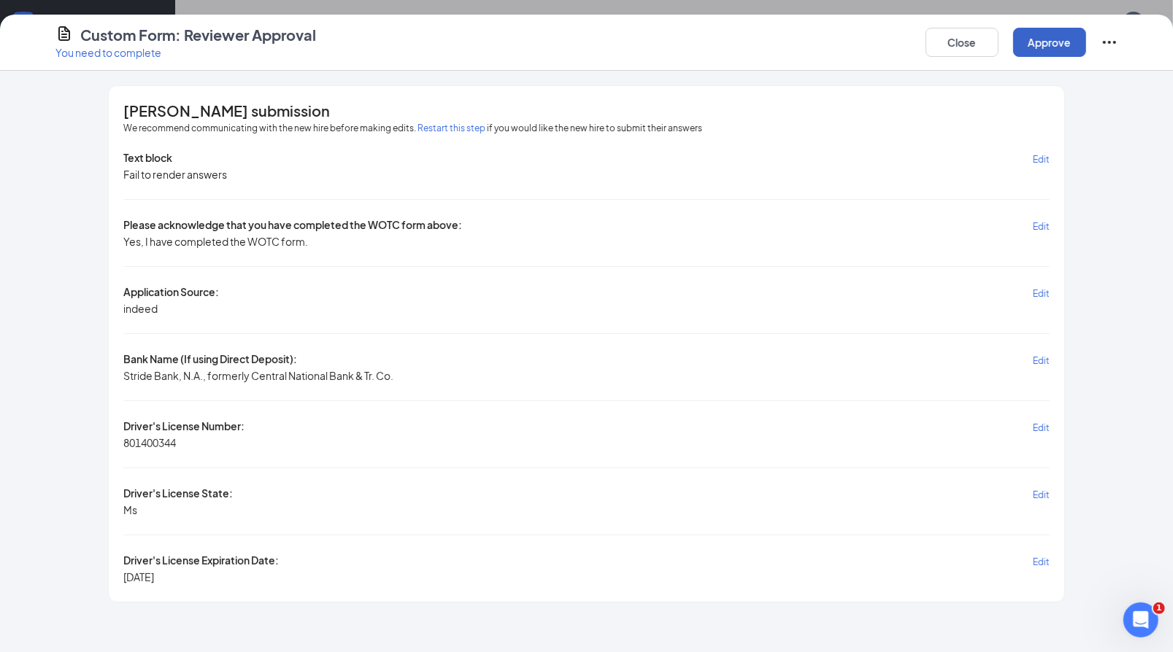
click at [1049, 37] on button "Approve" at bounding box center [1049, 42] width 73 height 29
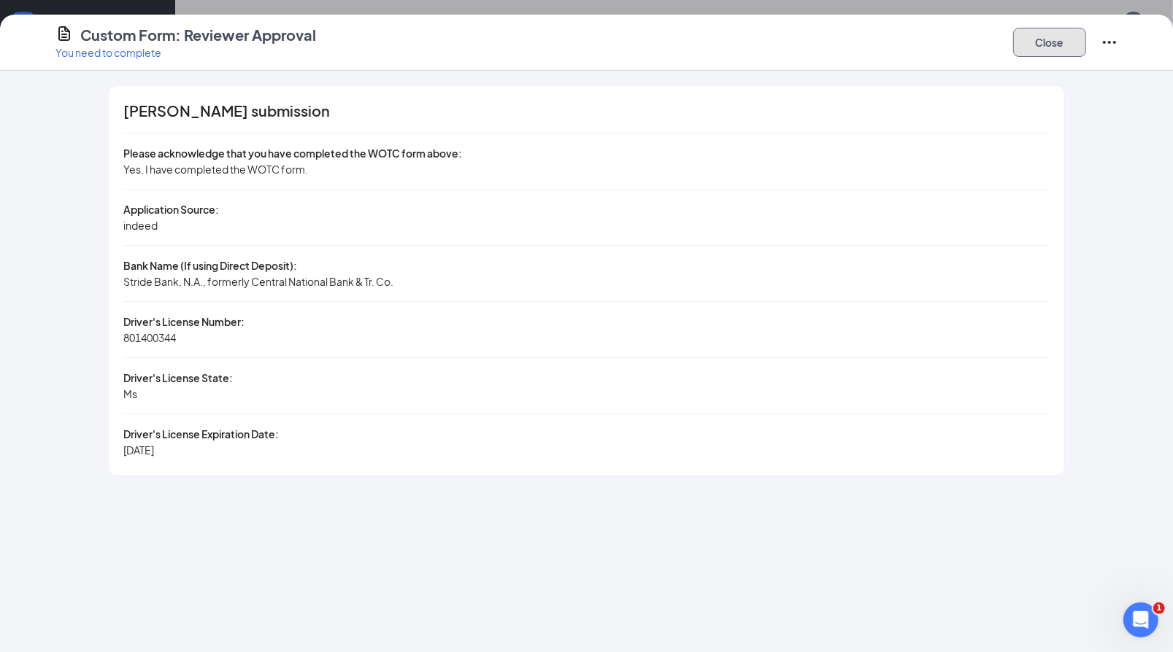
click at [1049, 37] on button "Close" at bounding box center [1049, 42] width 73 height 29
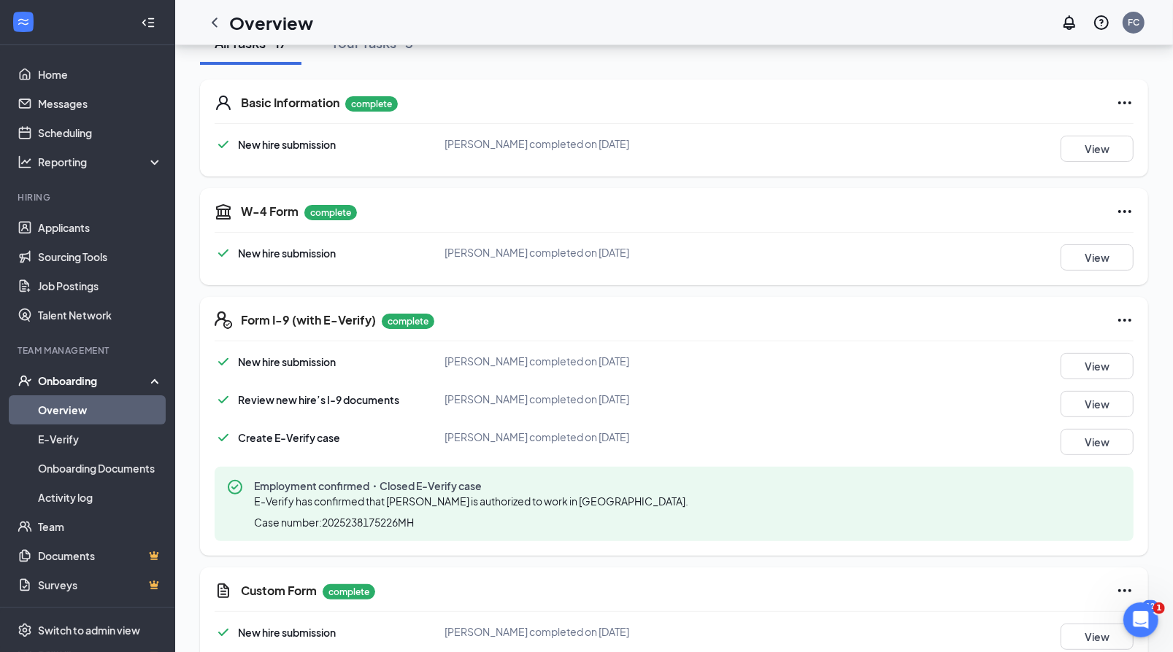
scroll to position [0, 0]
